Goal: Transaction & Acquisition: Purchase product/service

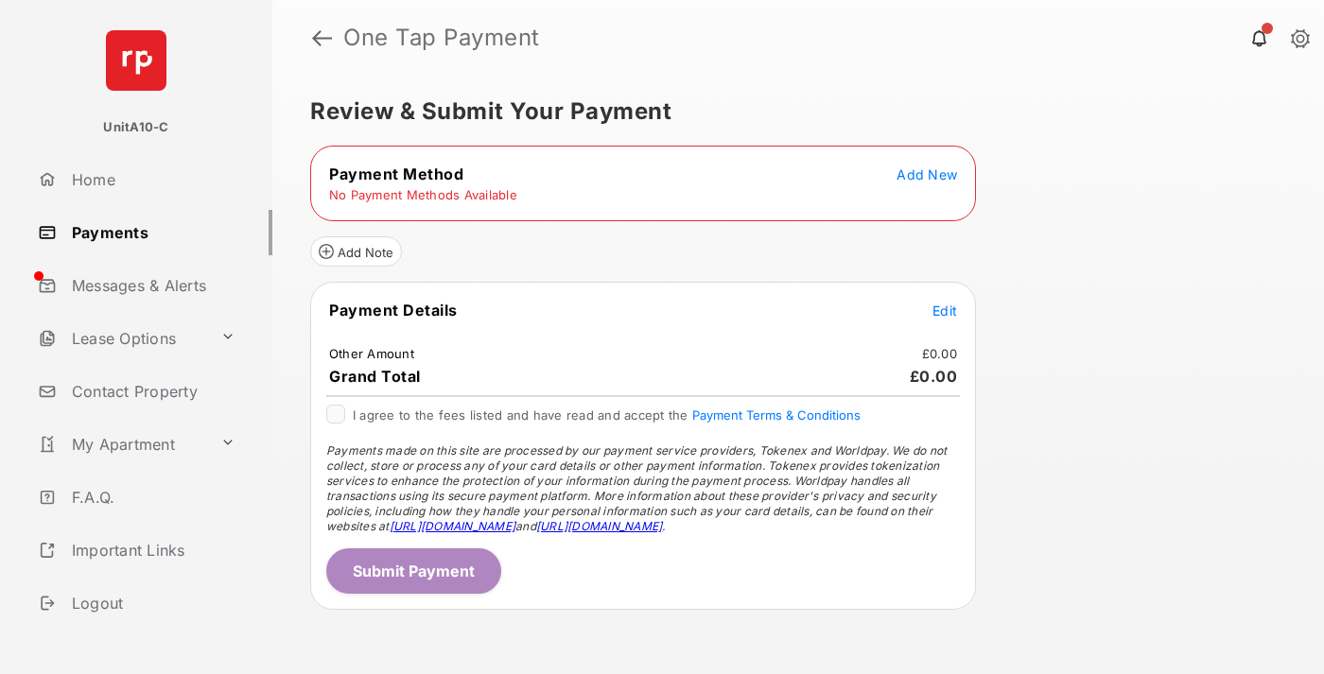
click at [927, 174] on span "Add New" at bounding box center [926, 174] width 61 height 16
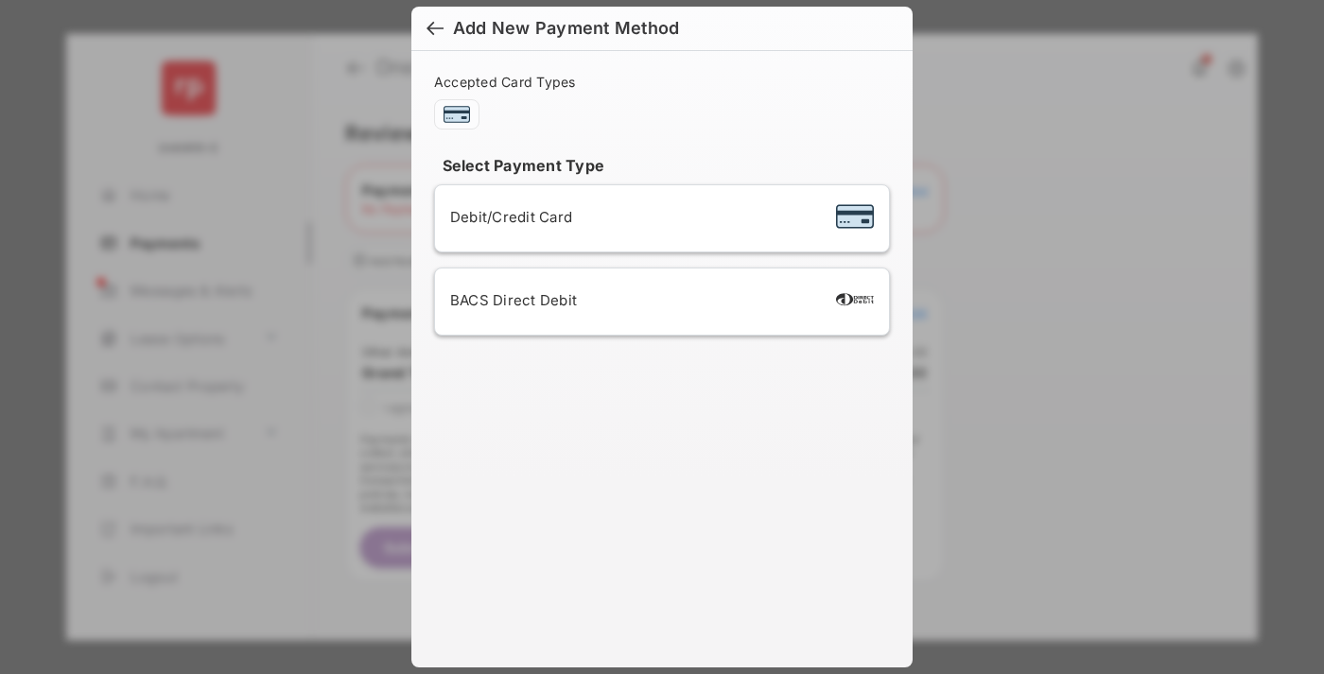
click at [506, 217] on span "Debit/Credit Card" at bounding box center [511, 217] width 122 height 18
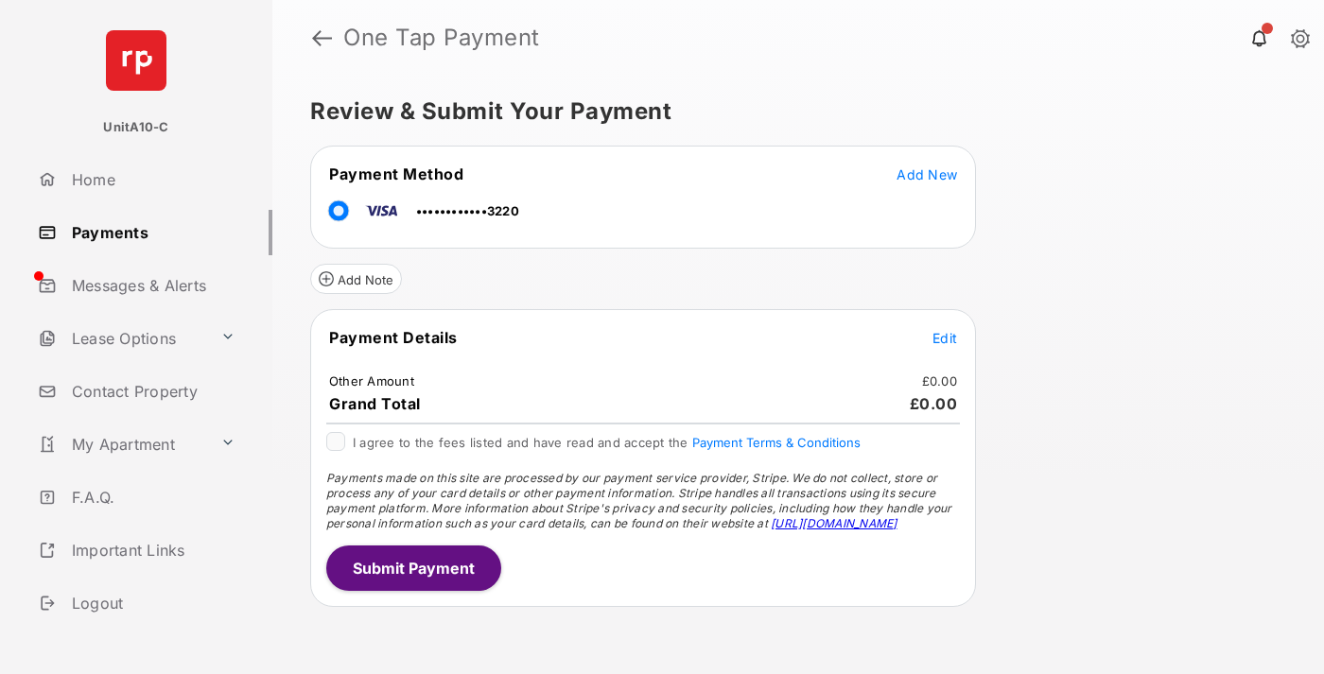
click at [945, 338] on span "Edit" at bounding box center [944, 338] width 25 height 16
click at [412, 567] on button "Submit Payment" at bounding box center [413, 568] width 175 height 45
